Goal: Complete application form

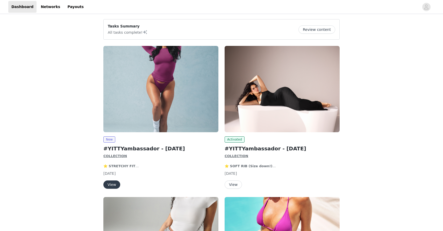
click at [117, 182] on button "View" at bounding box center [111, 184] width 17 height 8
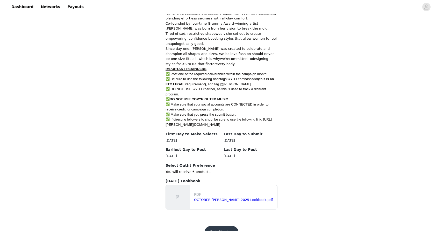
scroll to position [271, 0]
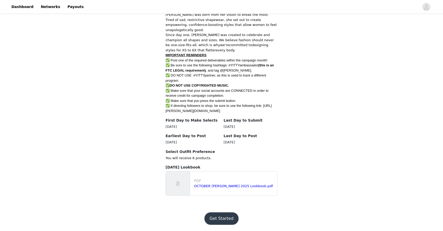
click at [224, 219] on button "Get Started" at bounding box center [221, 218] width 34 height 12
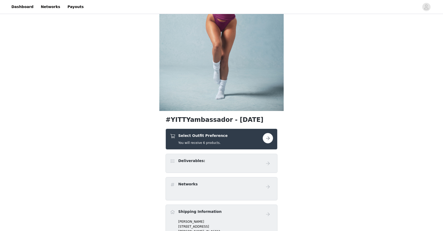
scroll to position [70, 0]
click at [269, 137] on button "button" at bounding box center [267, 138] width 10 height 10
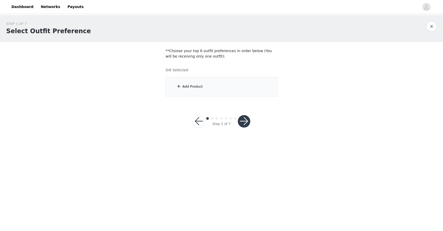
click at [226, 89] on div "Add Product" at bounding box center [221, 86] width 112 height 19
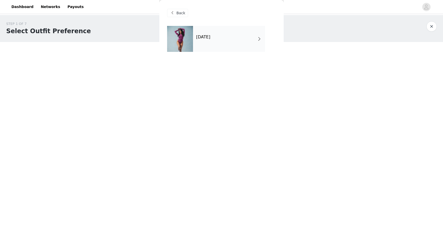
click at [234, 44] on div "[DATE]" at bounding box center [229, 39] width 72 height 26
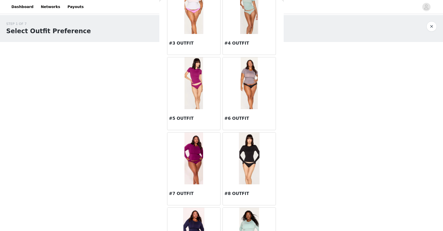
scroll to position [120, 0]
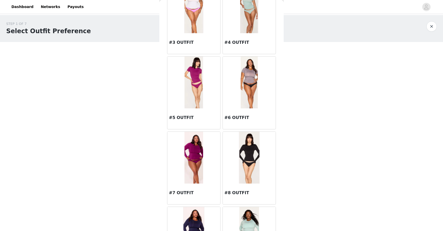
click at [196, 153] on img at bounding box center [193, 157] width 19 height 52
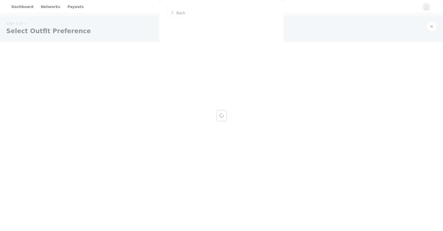
scroll to position [0, 0]
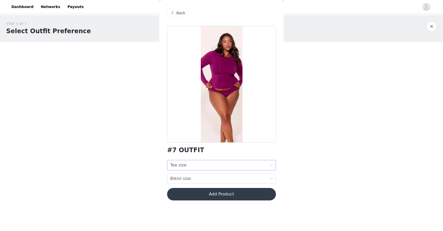
click at [193, 164] on div "Tee size Tee size" at bounding box center [219, 165] width 99 height 10
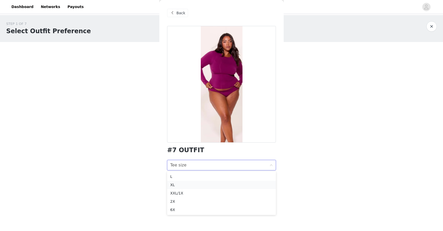
click at [186, 182] on div "XL" at bounding box center [221, 185] width 102 height 6
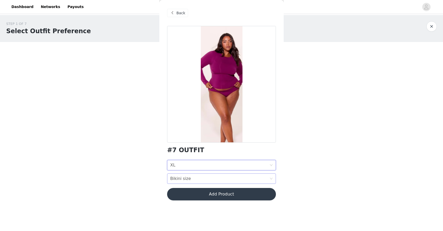
click at [190, 179] on div "Bikini size Bikini size" at bounding box center [219, 178] width 99 height 10
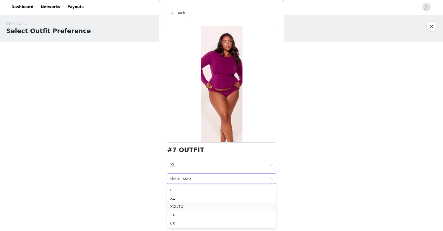
click at [185, 204] on div "XXL/1X" at bounding box center [221, 206] width 102 height 6
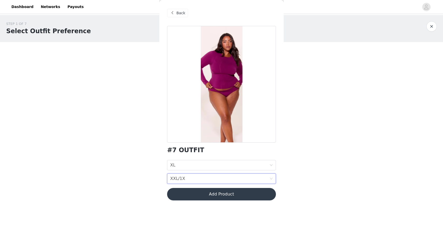
click at [190, 196] on button "Add Product" at bounding box center [221, 194] width 109 height 12
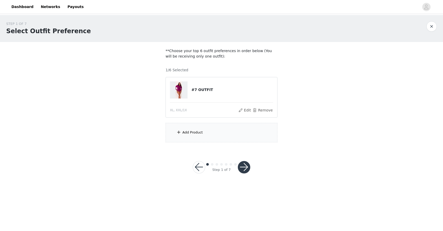
click at [214, 137] on div "Add Product" at bounding box center [221, 132] width 112 height 19
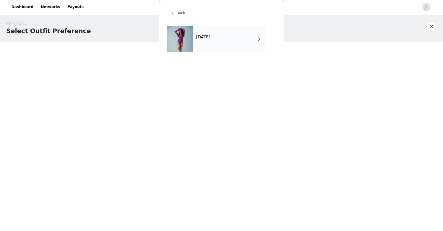
click at [251, 48] on div "[DATE]" at bounding box center [229, 39] width 72 height 26
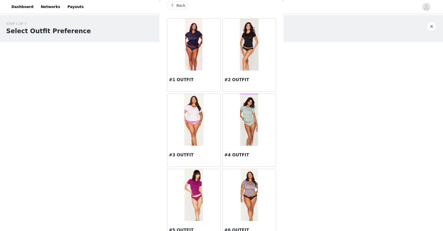
scroll to position [10, 0]
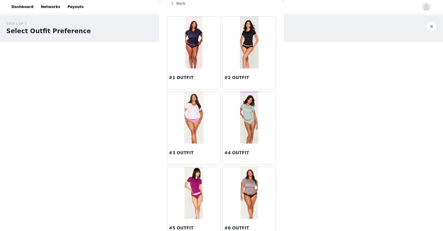
click at [198, 49] on img at bounding box center [193, 43] width 17 height 52
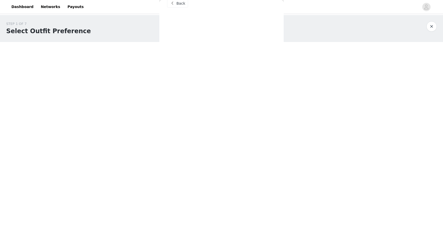
scroll to position [0, 0]
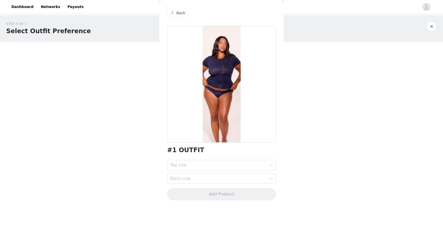
click at [175, 12] on div "Back" at bounding box center [177, 13] width 21 height 8
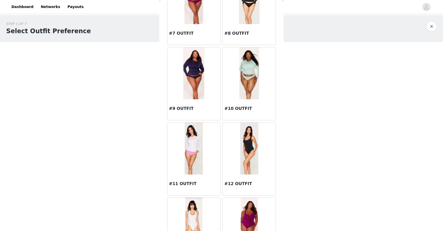
scroll to position [280, 0]
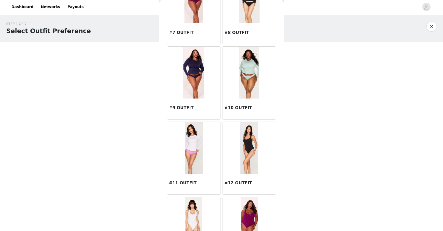
click at [197, 73] on img at bounding box center [193, 73] width 21 height 52
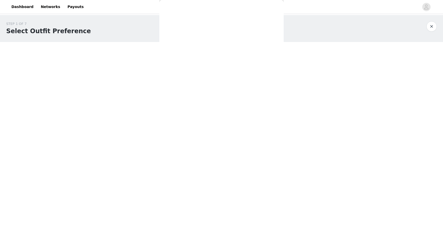
scroll to position [0, 0]
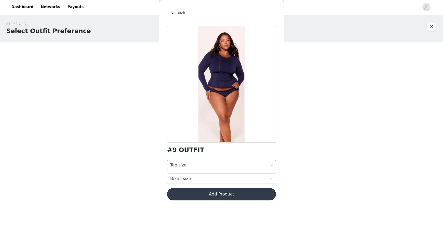
click at [194, 165] on div "Tee size Tee size" at bounding box center [219, 165] width 99 height 10
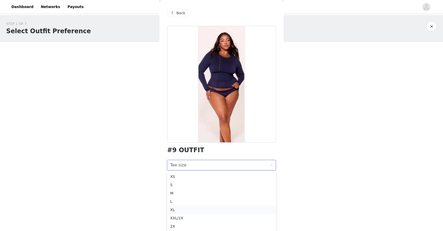
click at [186, 209] on div "XL" at bounding box center [221, 210] width 102 height 6
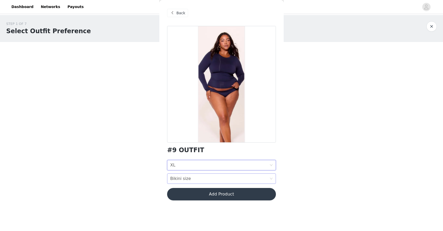
click at [193, 179] on div "Bikini size Bikini size" at bounding box center [219, 178] width 99 height 10
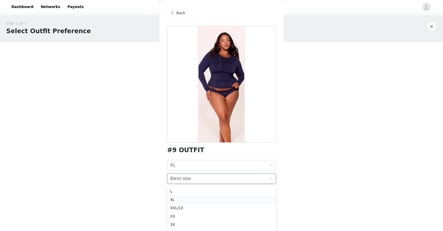
scroll to position [24, 0]
click at [188, 206] on div "XXL/1X" at bounding box center [221, 207] width 102 height 6
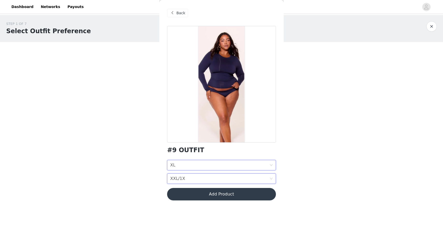
click at [199, 165] on div "Tee size XL" at bounding box center [219, 165] width 99 height 10
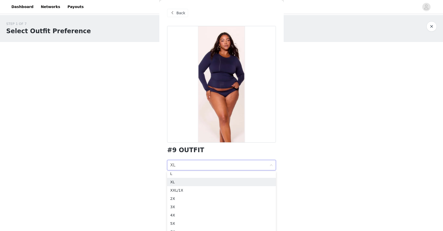
scroll to position [28, 0]
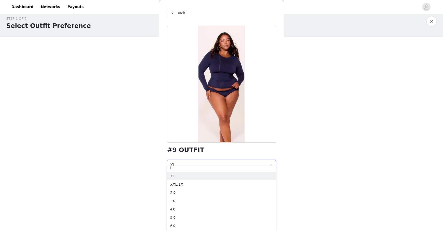
click at [347, 157] on div "STEP 1 OF 7 Select Outfit Preference **Choose your top 6 outfit preferences in …" at bounding box center [221, 95] width 443 height 171
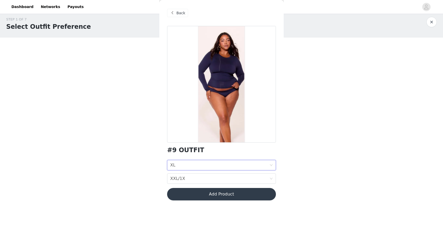
scroll to position [0, 0]
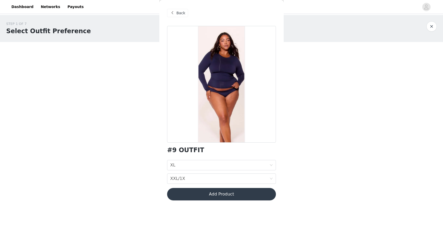
click at [220, 199] on button "Add Product" at bounding box center [221, 194] width 109 height 12
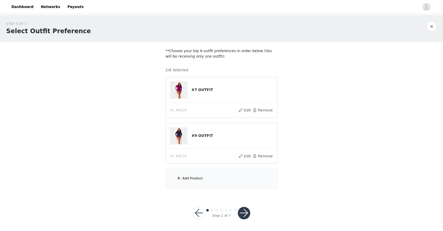
click at [245, 212] on button "button" at bounding box center [244, 213] width 12 height 12
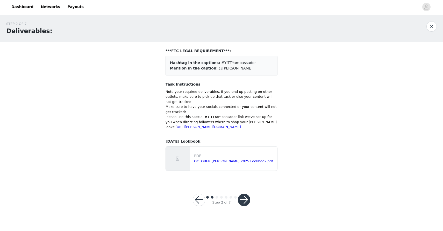
click at [242, 201] on button "button" at bounding box center [244, 199] width 12 height 12
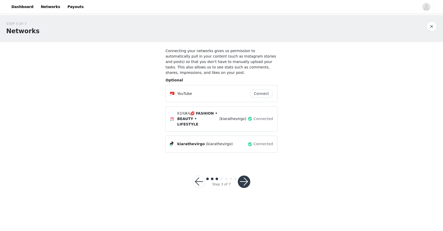
click at [243, 175] on button "button" at bounding box center [244, 181] width 12 height 12
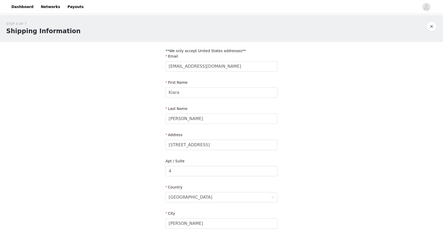
scroll to position [128, 0]
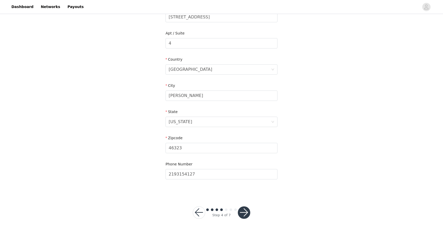
click at [246, 209] on button "button" at bounding box center [244, 212] width 12 height 12
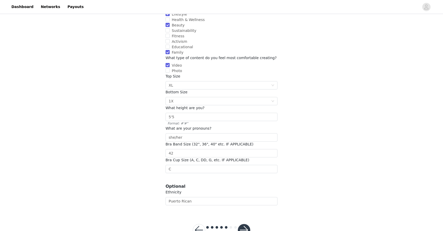
scroll to position [79, 0]
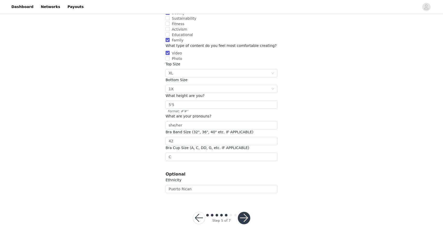
click at [250, 214] on div "Step 5 of 7" at bounding box center [221, 217] width 70 height 25
click at [247, 214] on button "button" at bounding box center [244, 217] width 12 height 12
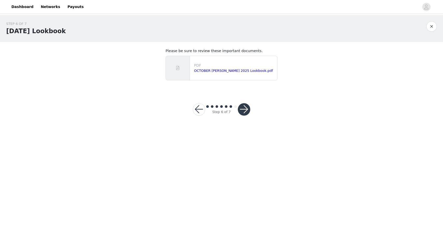
click at [245, 104] on button "button" at bounding box center [244, 109] width 12 height 12
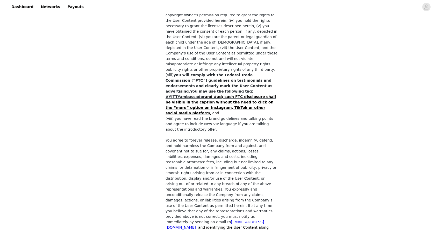
scroll to position [417, 0]
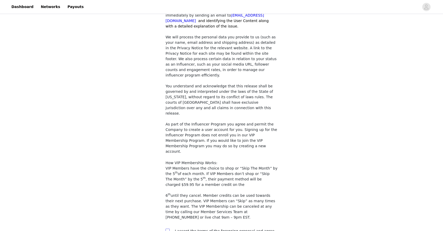
click at [167, 228] on span at bounding box center [167, 230] width 4 height 4
click at [167, 228] on input "checkbox" at bounding box center [167, 230] width 4 height 4
checkbox input "true"
